Goal: Information Seeking & Learning: Learn about a topic

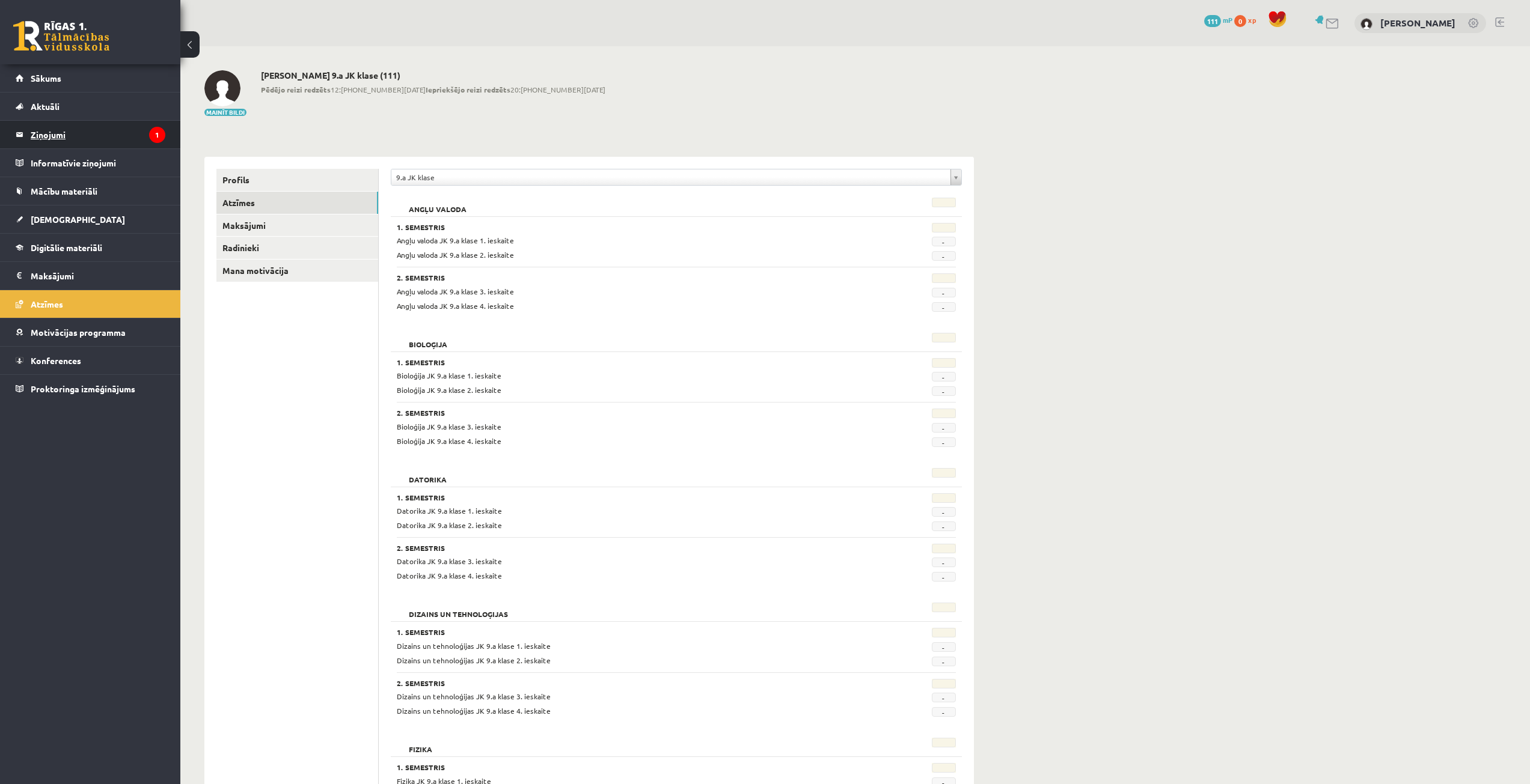
click at [106, 123] on legend "Ziņojumi 1" at bounding box center [98, 135] width 135 height 28
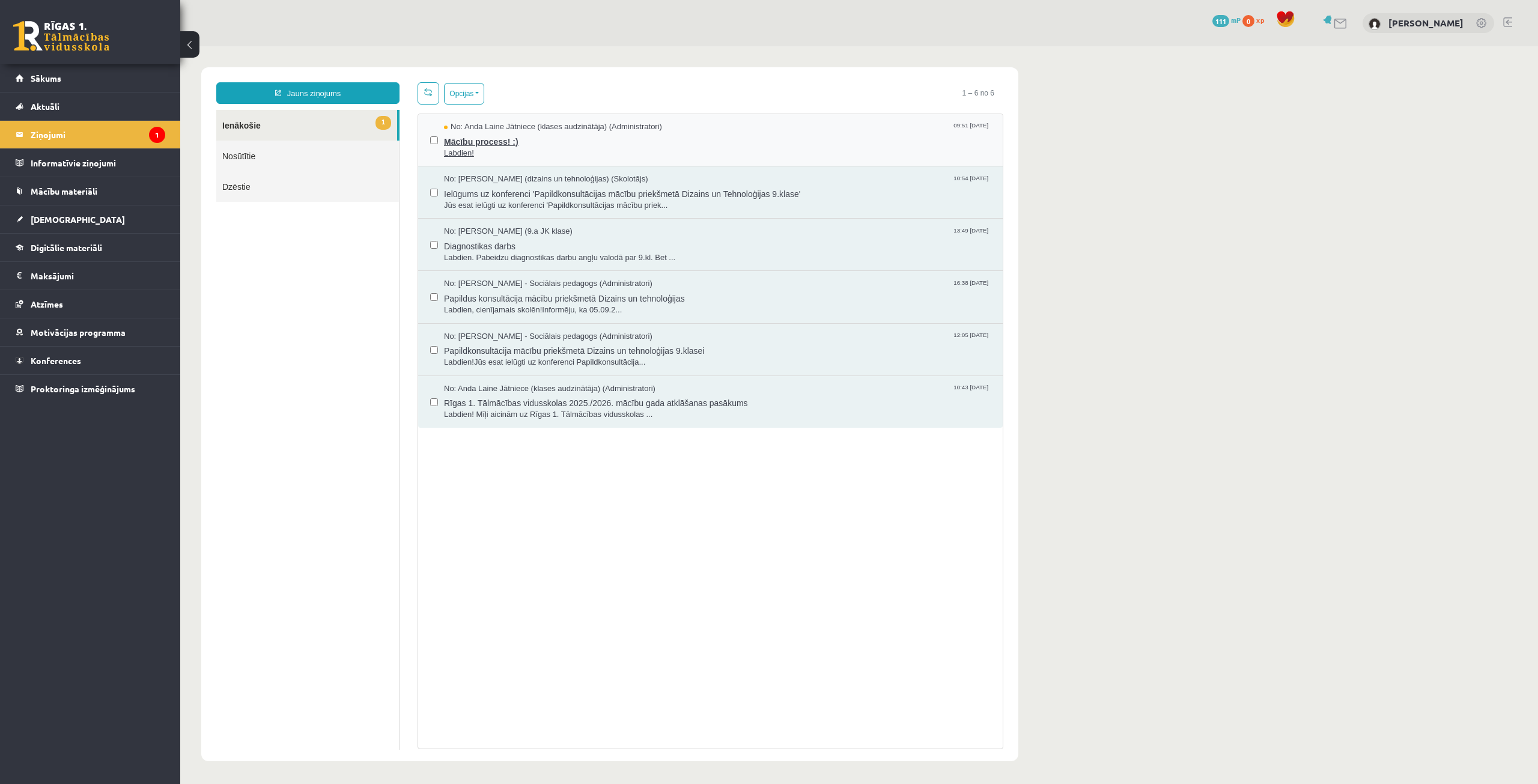
click at [519, 148] on span "Labdien!" at bounding box center [717, 154] width 547 height 12
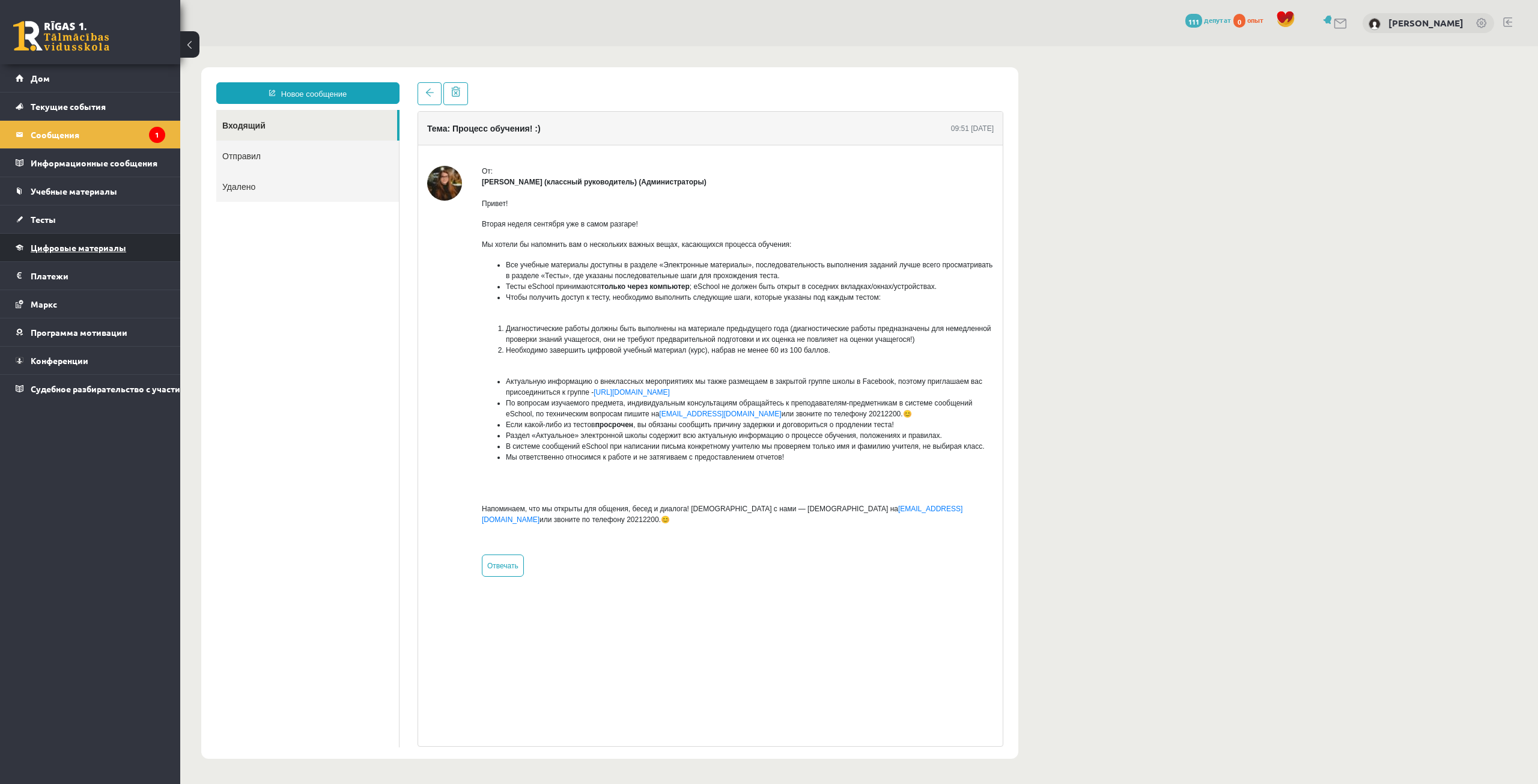
click at [101, 244] on font "Цифровые материалы" at bounding box center [78, 247] width 95 height 11
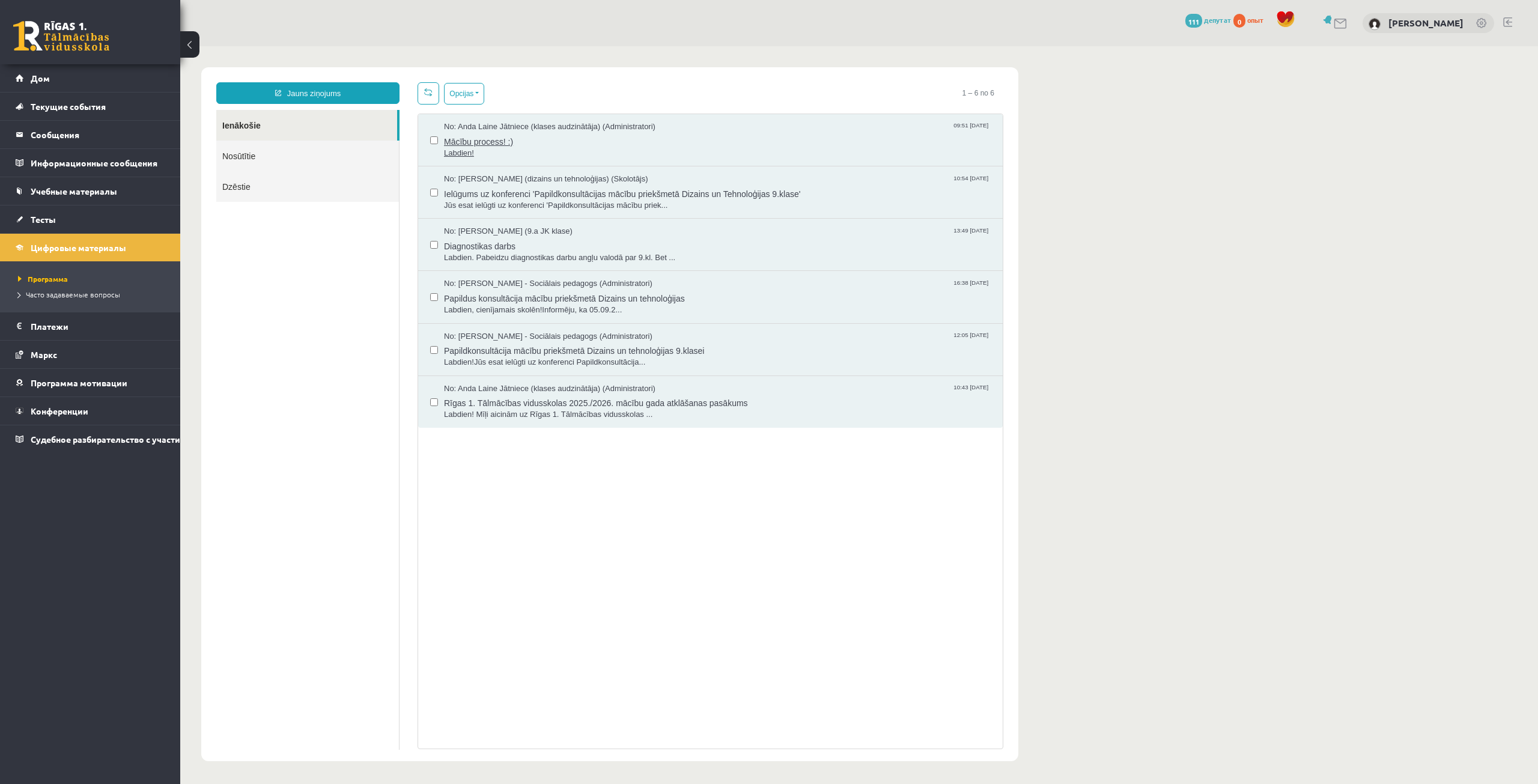
click at [603, 133] on span "Mācību process! :)" at bounding box center [717, 140] width 547 height 15
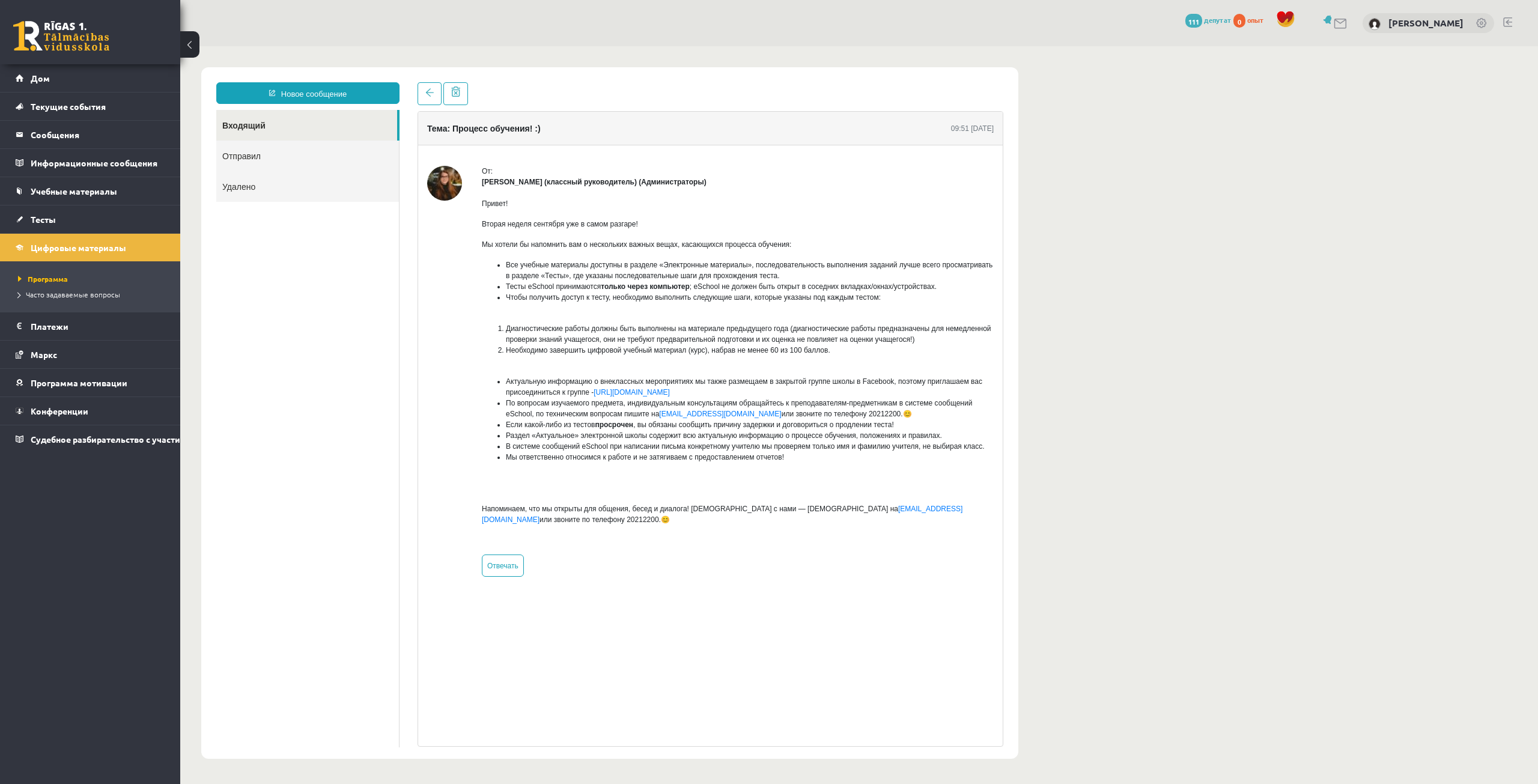
click at [648, 351] on font "Необходимо завершить цифровой учебный материал (курс), набрав не менее 60 из 10…" at bounding box center [668, 350] width 324 height 8
click at [297, 113] on link "Входящий" at bounding box center [307, 125] width 181 height 31
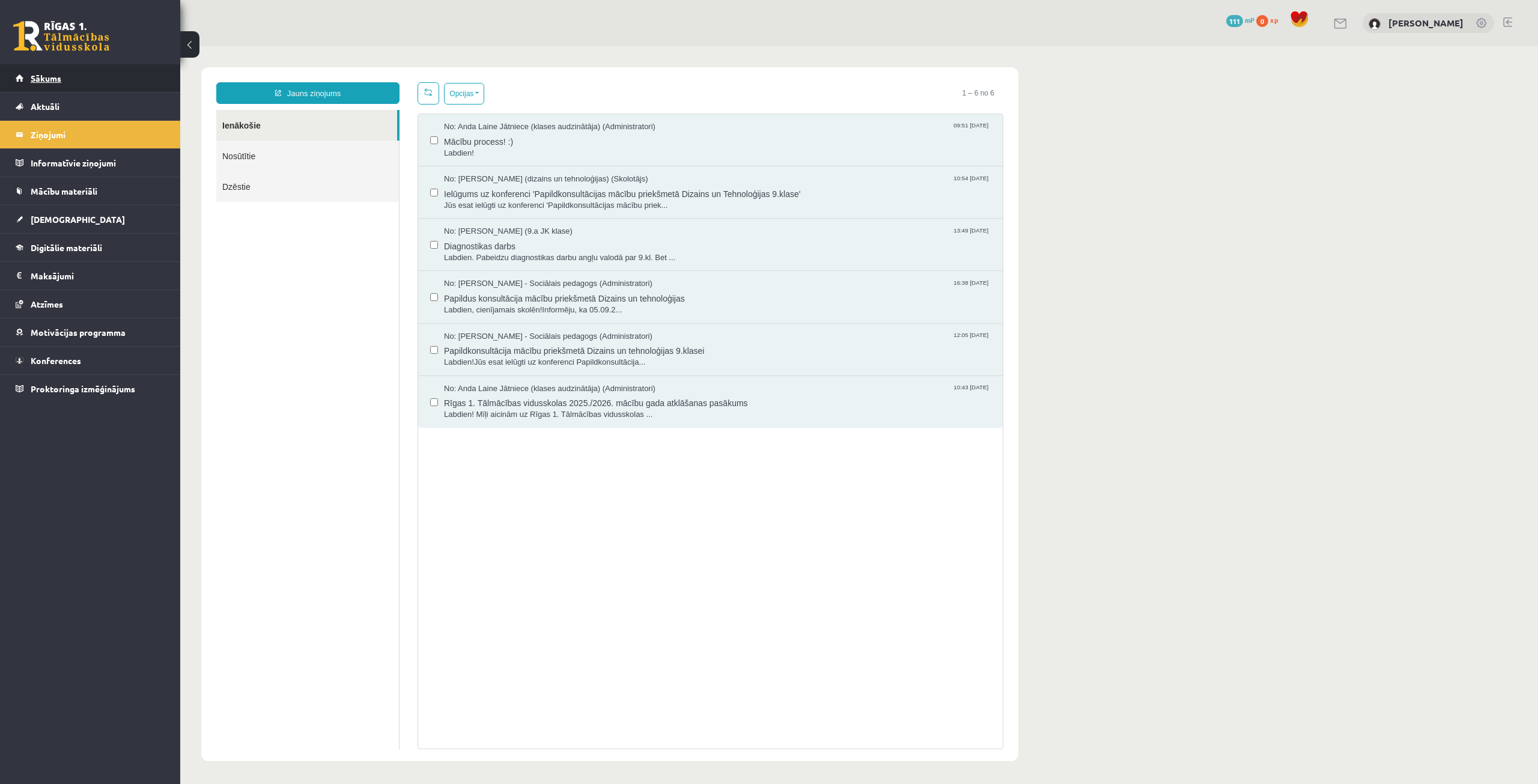
click at [62, 85] on link "Sākums" at bounding box center [90, 78] width 150 height 28
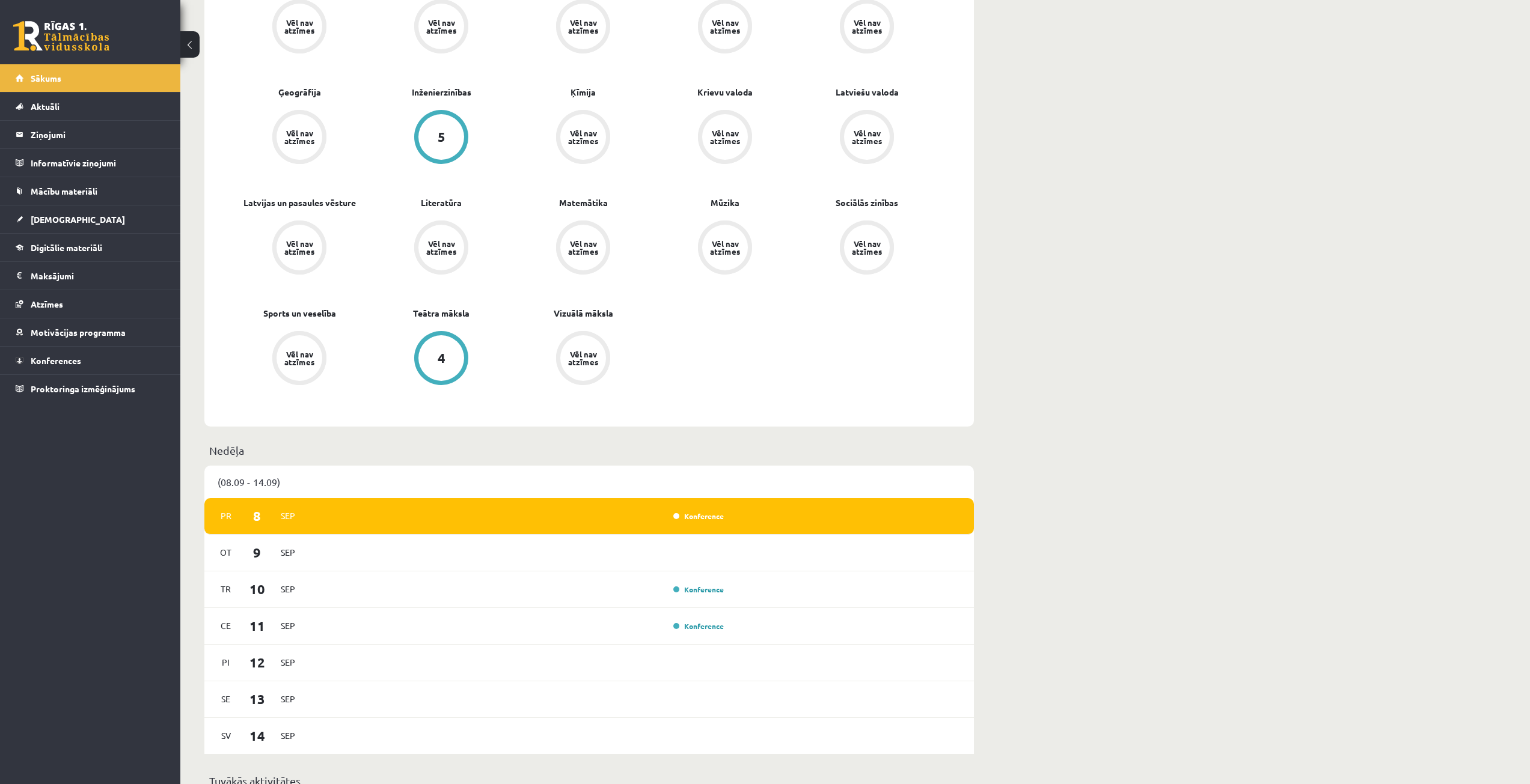
scroll to position [721, 0]
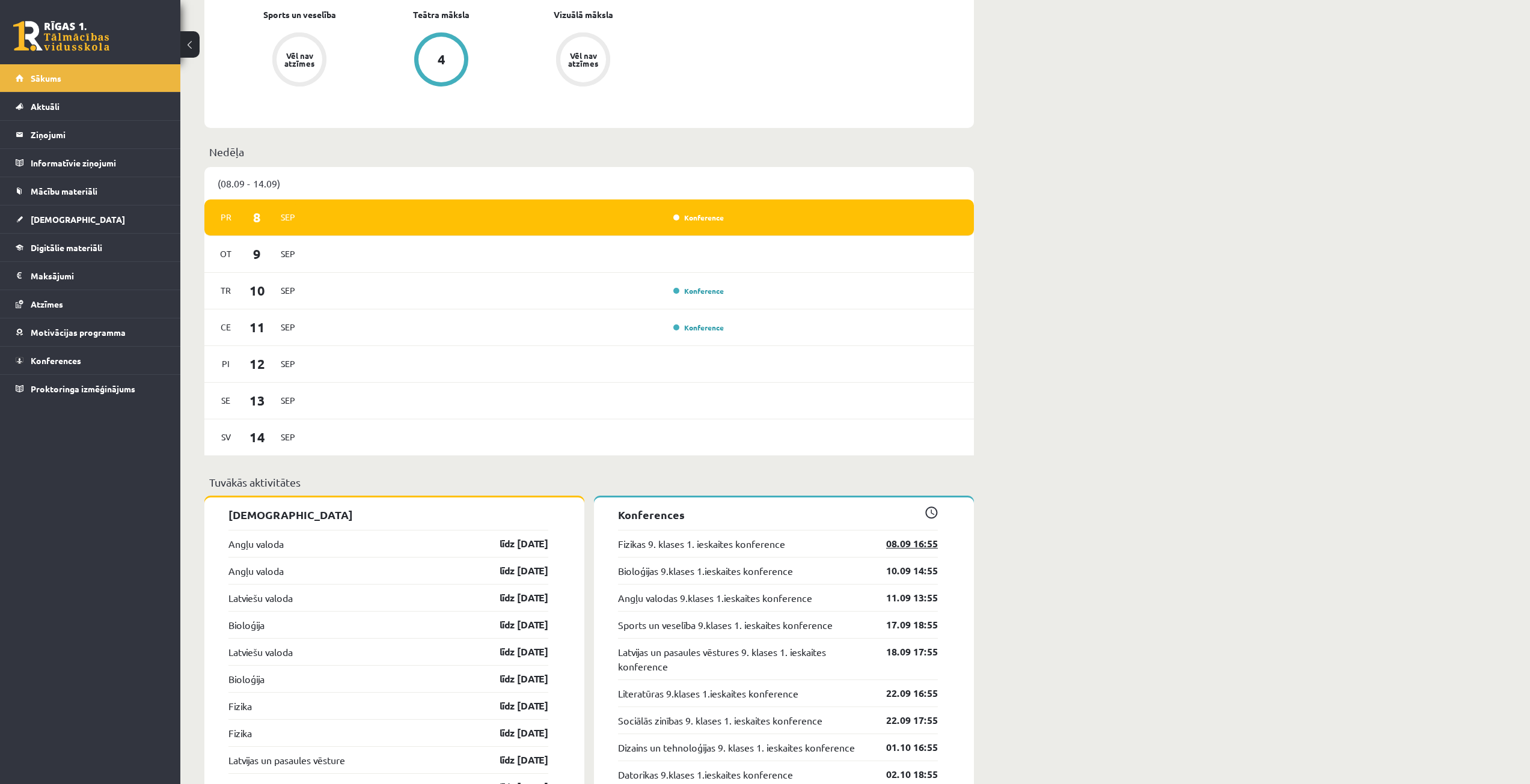
click at [894, 544] on link "08.09 16:55" at bounding box center [903, 544] width 70 height 15
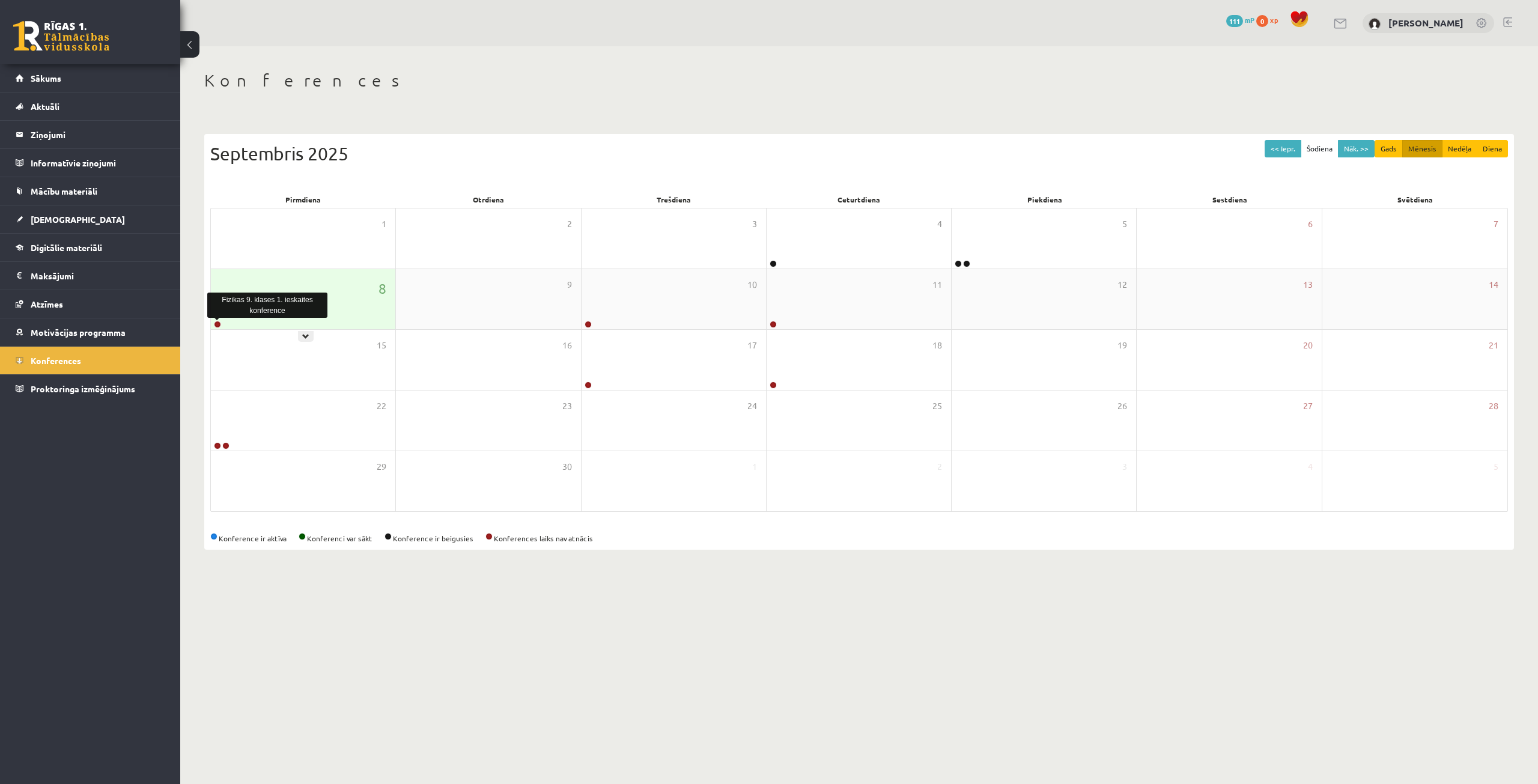
click at [216, 326] on link at bounding box center [218, 324] width 7 height 7
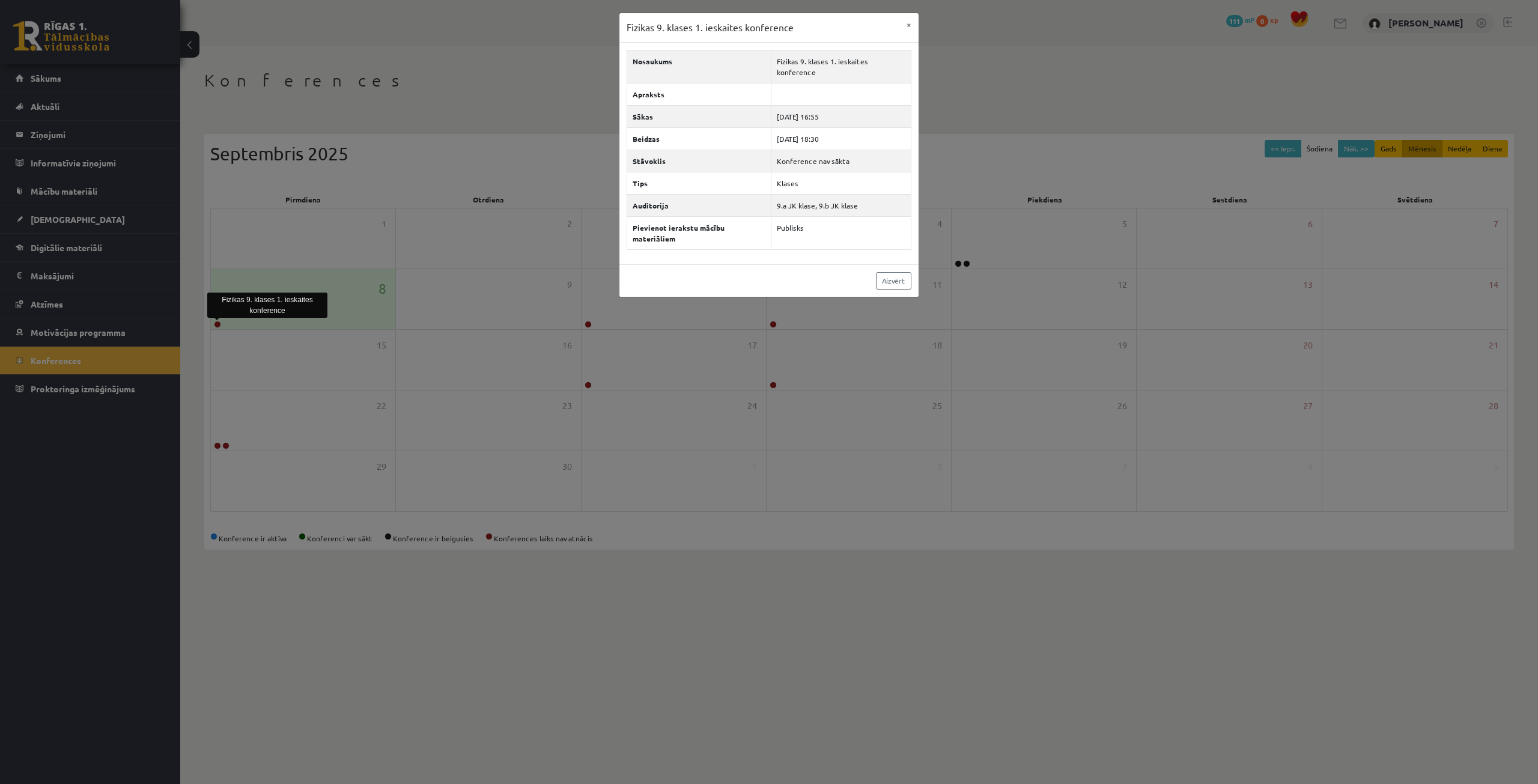
click at [389, 58] on div "Fizikas 9. klases 1. ieskaites konference × Nosaukums Fizikas 9. klases 1. iesk…" at bounding box center [769, 392] width 1538 height 784
